Goal: Task Accomplishment & Management: Use online tool/utility

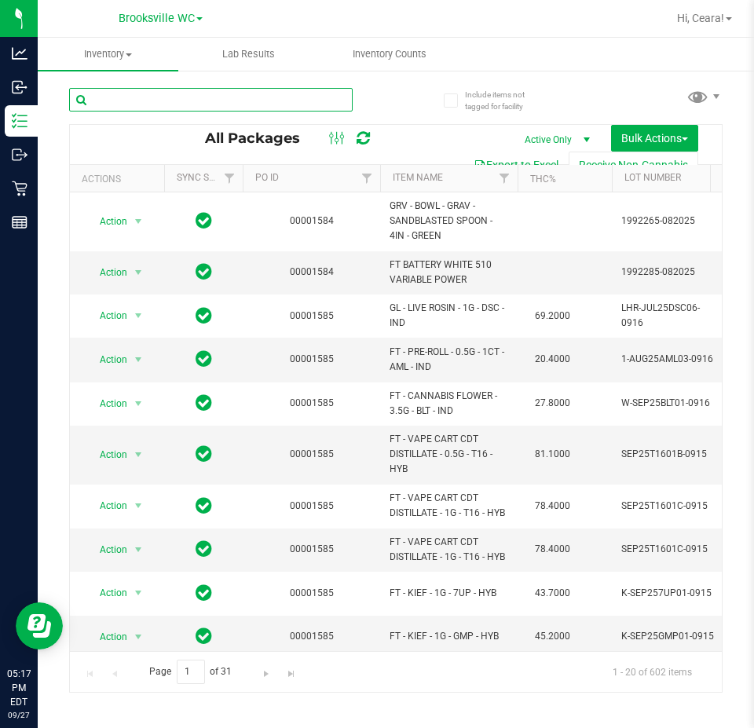
click at [294, 101] on input "text" at bounding box center [210, 100] width 283 height 24
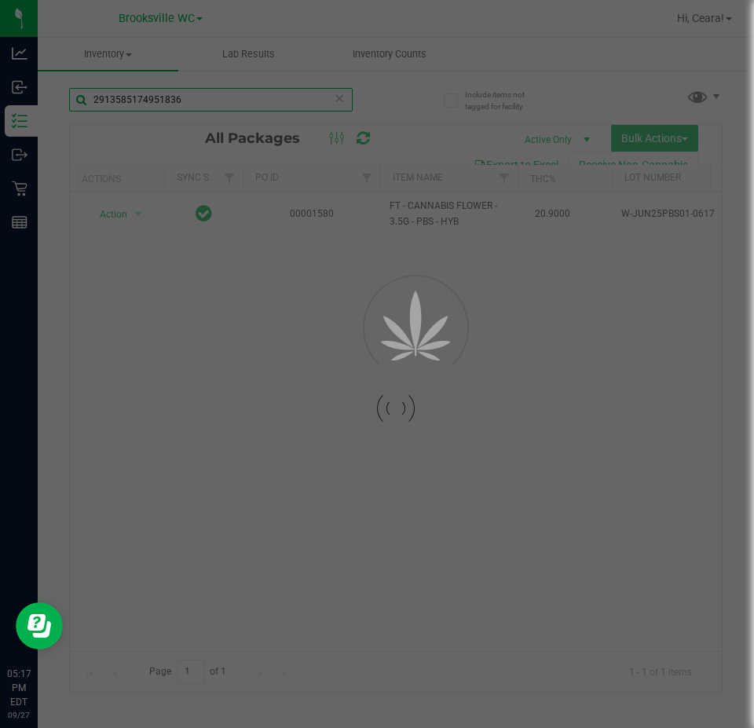
type input "2913585174951836"
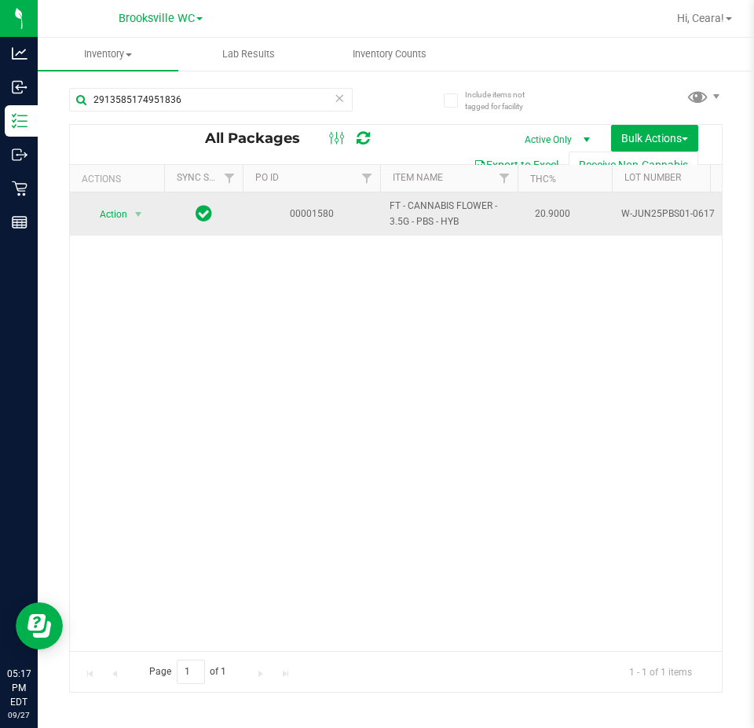
click at [154, 216] on div "Action Action Edit attributes Global inventory Locate package Package audit log…" at bounding box center [116, 214] width 75 height 22
click at [121, 222] on span "Action" at bounding box center [107, 214] width 42 height 22
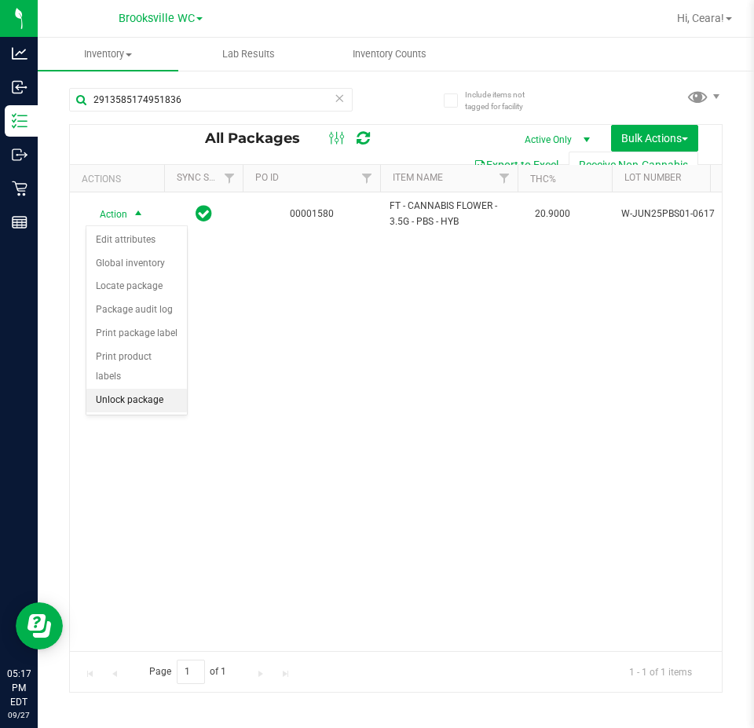
click at [145, 389] on li "Unlock package" at bounding box center [136, 401] width 101 height 24
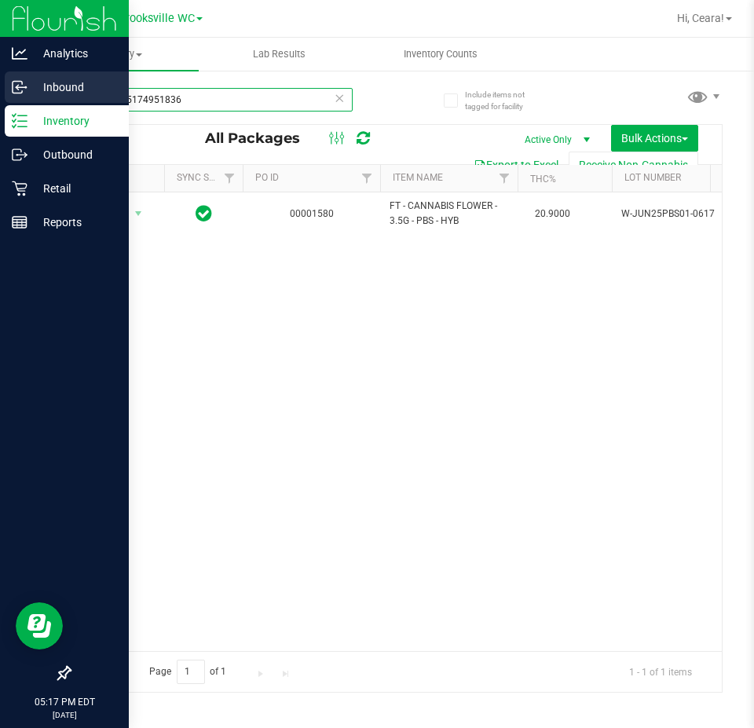
drag, startPoint x: 248, startPoint y: 89, endPoint x: 0, endPoint y: 90, distance: 248.1
click at [0, 89] on div "Analytics Inbound Inventory Outbound Retail Reports 05:17 PM EDT [DATE] 09/27 B…" at bounding box center [377, 364] width 754 height 728
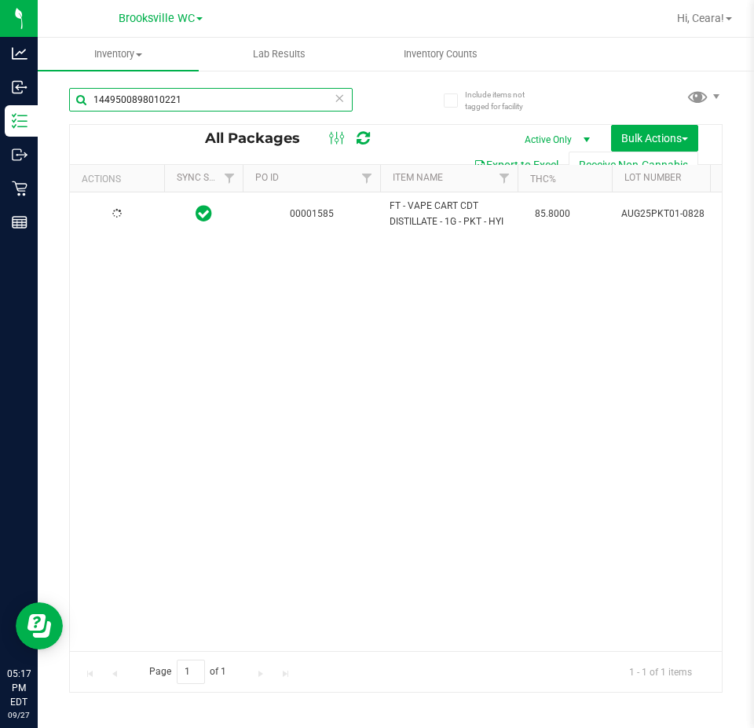
type input "1449500898010221"
click at [103, 214] on span "Action" at bounding box center [107, 214] width 42 height 22
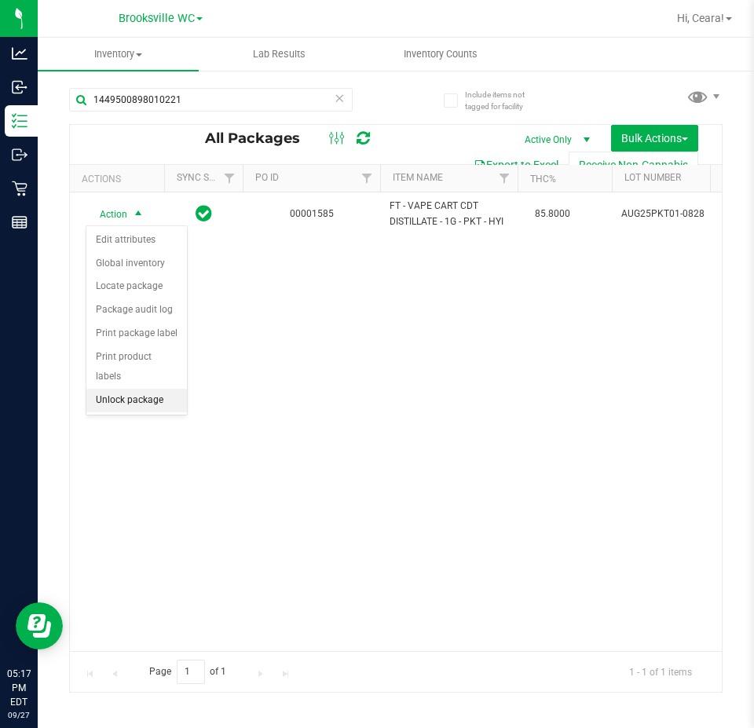
click at [146, 389] on li "Unlock package" at bounding box center [136, 401] width 101 height 24
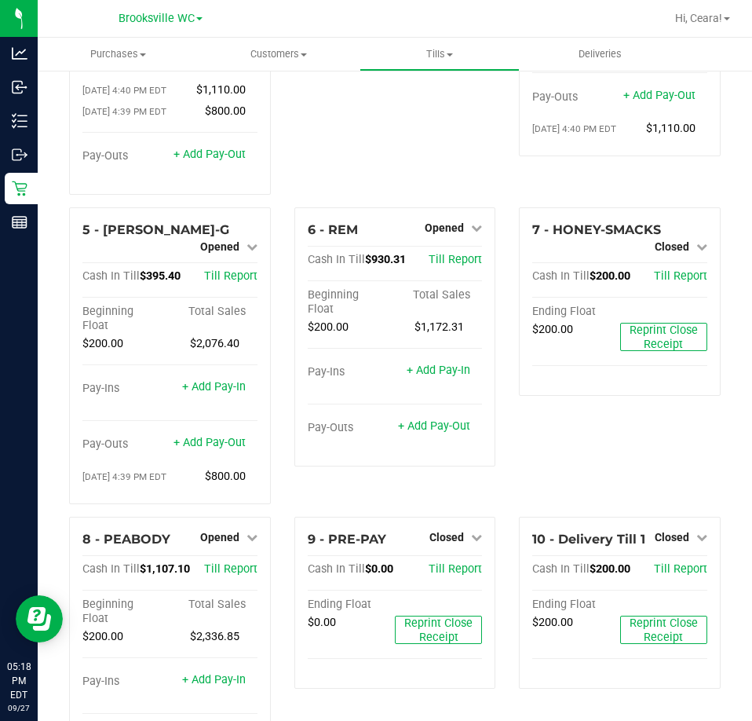
scroll to position [236, 0]
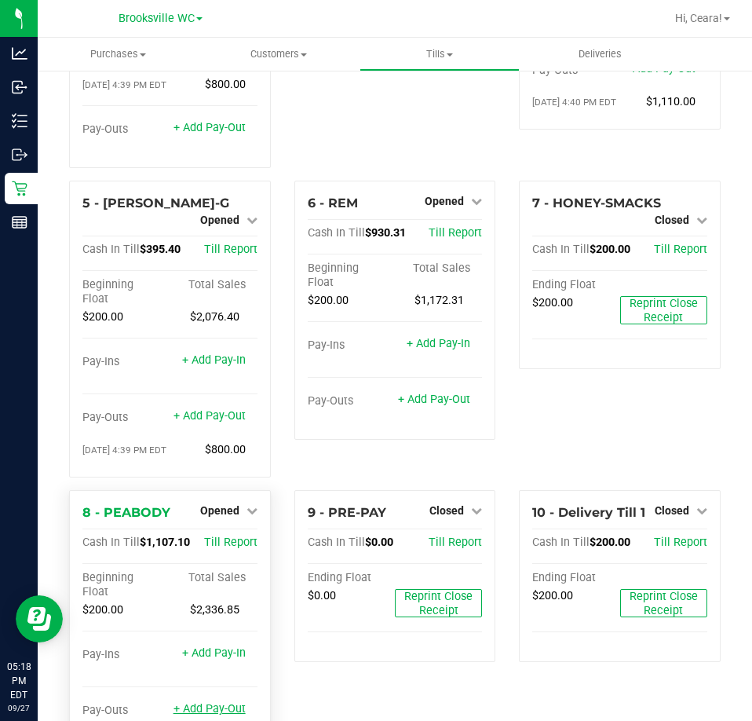
click at [216, 702] on link "+ Add Pay-Out" at bounding box center [210, 708] width 72 height 13
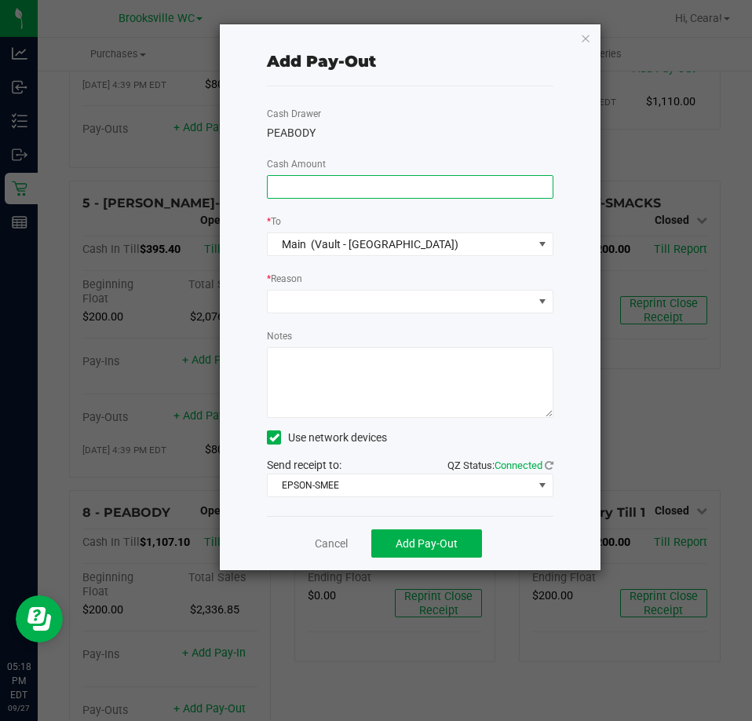
click at [445, 185] on input at bounding box center [410, 187] width 285 height 22
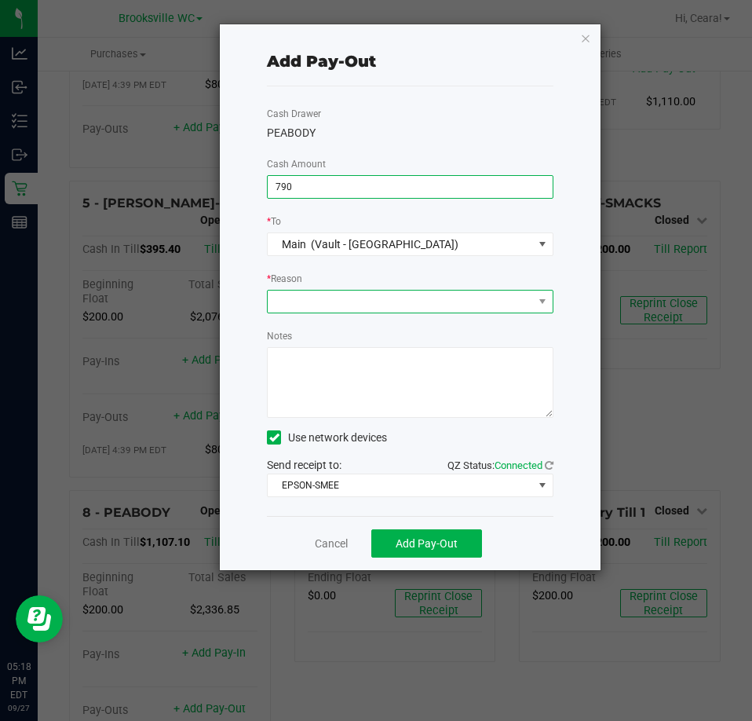
type input "$790.00"
click at [485, 291] on span at bounding box center [400, 302] width 265 height 22
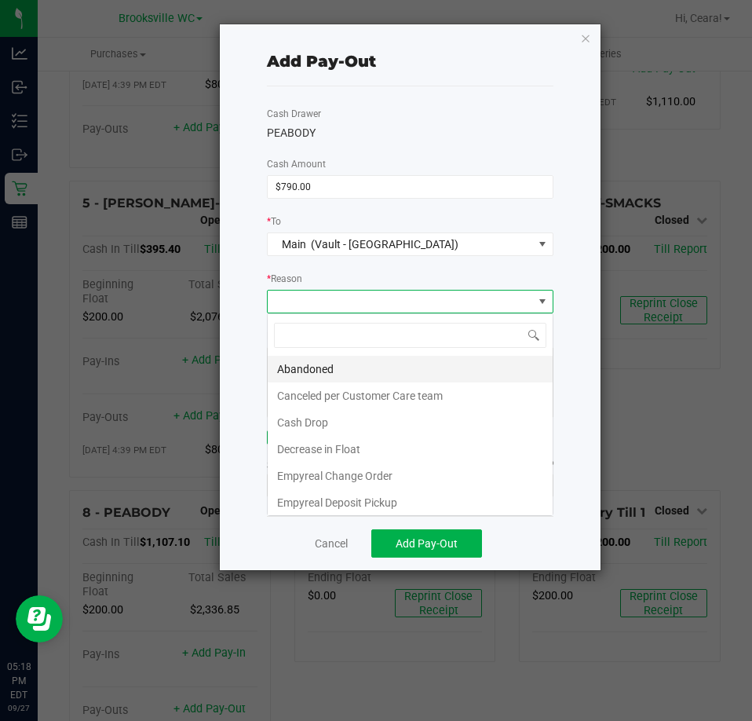
scroll to position [24, 286]
click at [351, 419] on li "Cash Drop" at bounding box center [410, 422] width 285 height 27
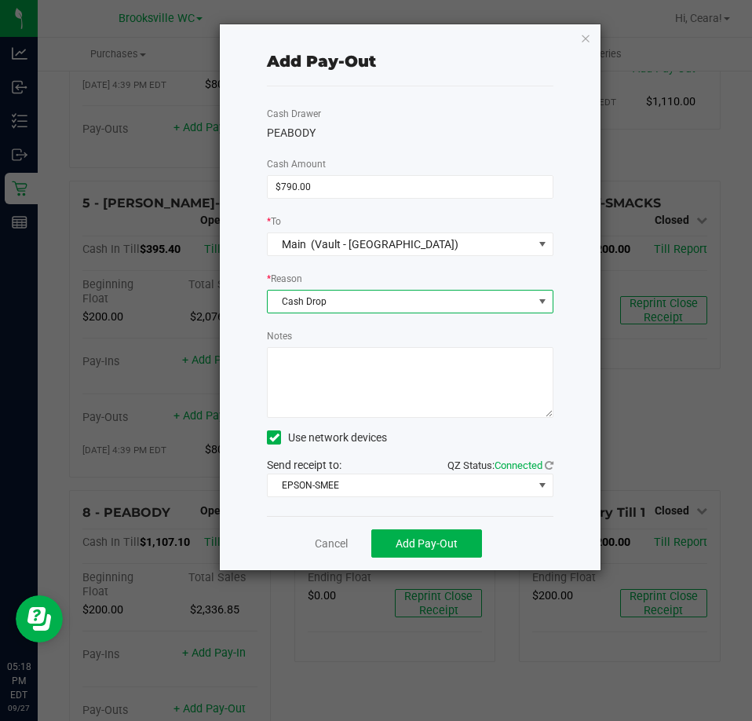
click at [372, 393] on textarea "Notes" at bounding box center [410, 382] width 287 height 71
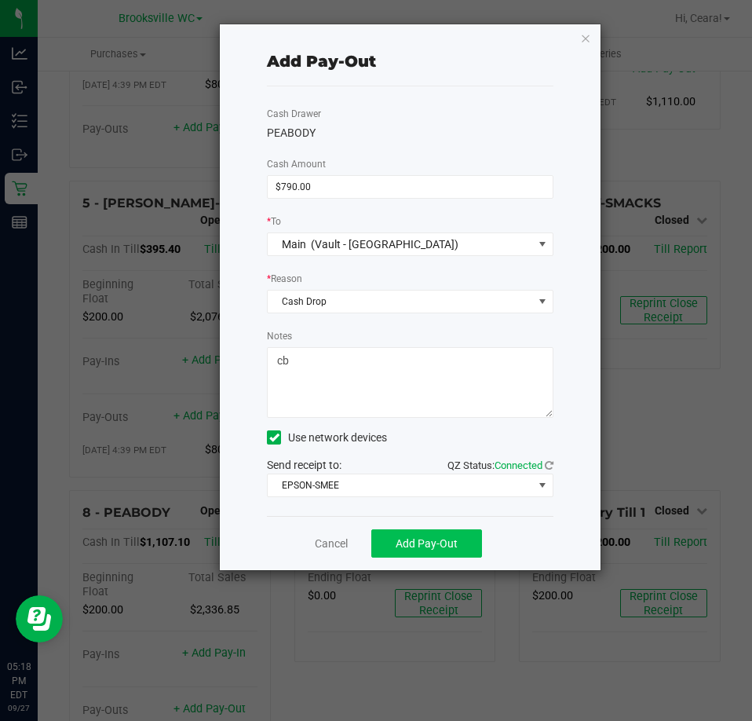
type textarea "cb"
click at [472, 535] on button "Add Pay-Out" at bounding box center [426, 543] width 111 height 28
click at [326, 546] on link "Dismiss" at bounding box center [326, 543] width 38 height 16
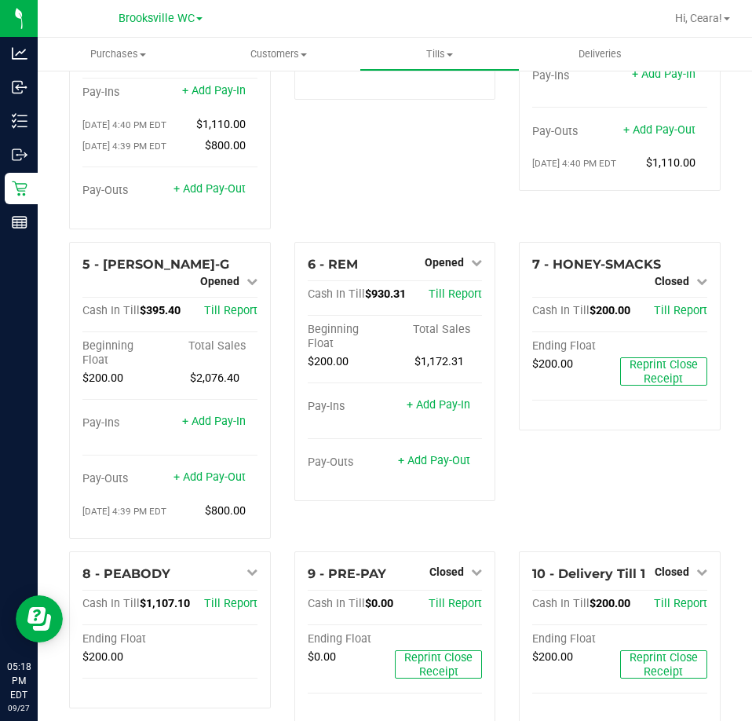
click at [618, 464] on div "7 - HONEY-SMACKS Closed Open Till Cash In Till $200.00 Till Report Ending Float…" at bounding box center [619, 396] width 225 height 309
